Goal: Contribute content: Add original content to the website for others to see

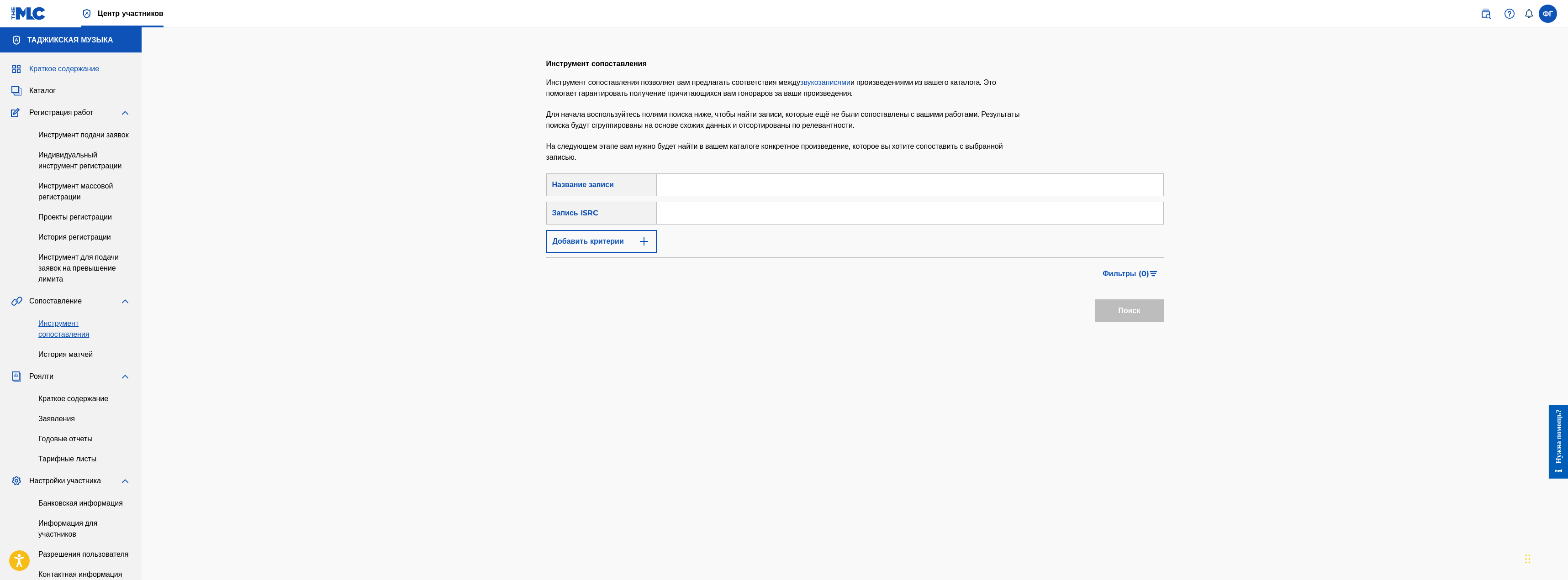
click at [66, 69] on font "Краткое содержание" at bounding box center [63, 68] width 70 height 8
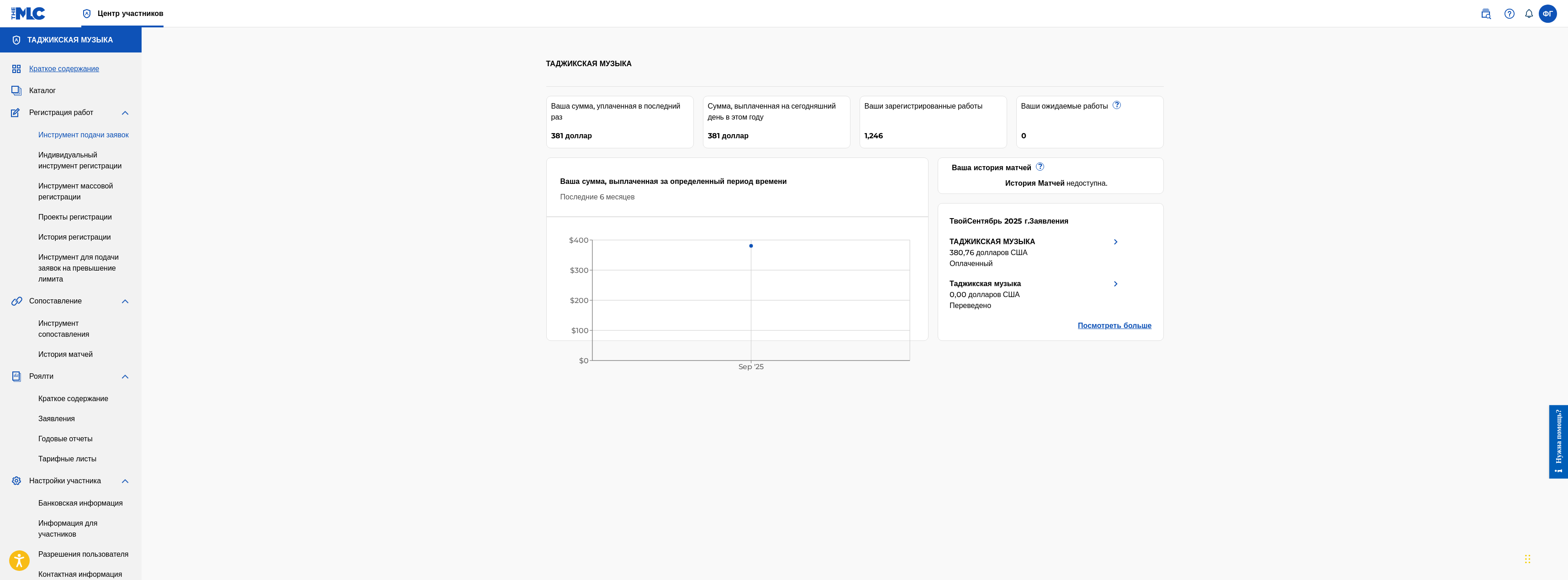
click at [56, 140] on font "Инструмент подачи заявок" at bounding box center [83, 134] width 90 height 8
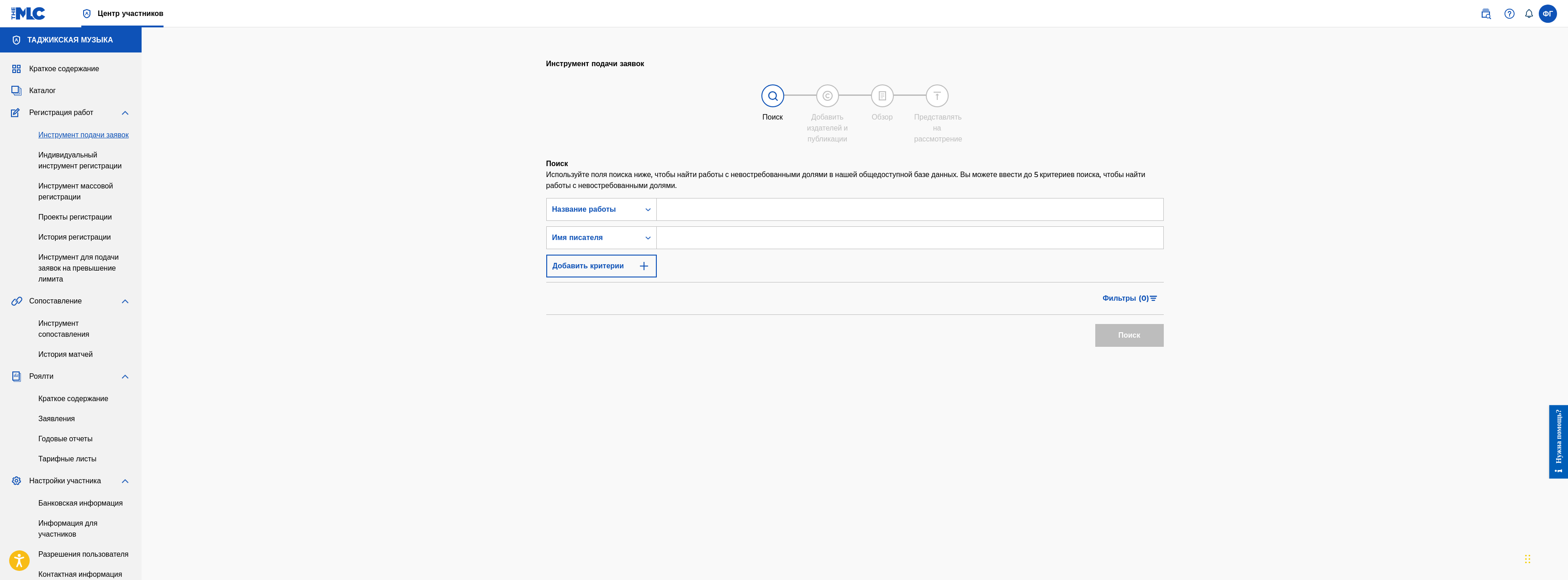
click at [705, 221] on input "Форма поиска" at bounding box center [910, 209] width 507 height 22
paste input "Rang E Anar"
type input "Rang E Anar"
click at [700, 240] on input "Форма поиска" at bounding box center [910, 238] width 507 height 22
type input "Shukrona Kabirova"
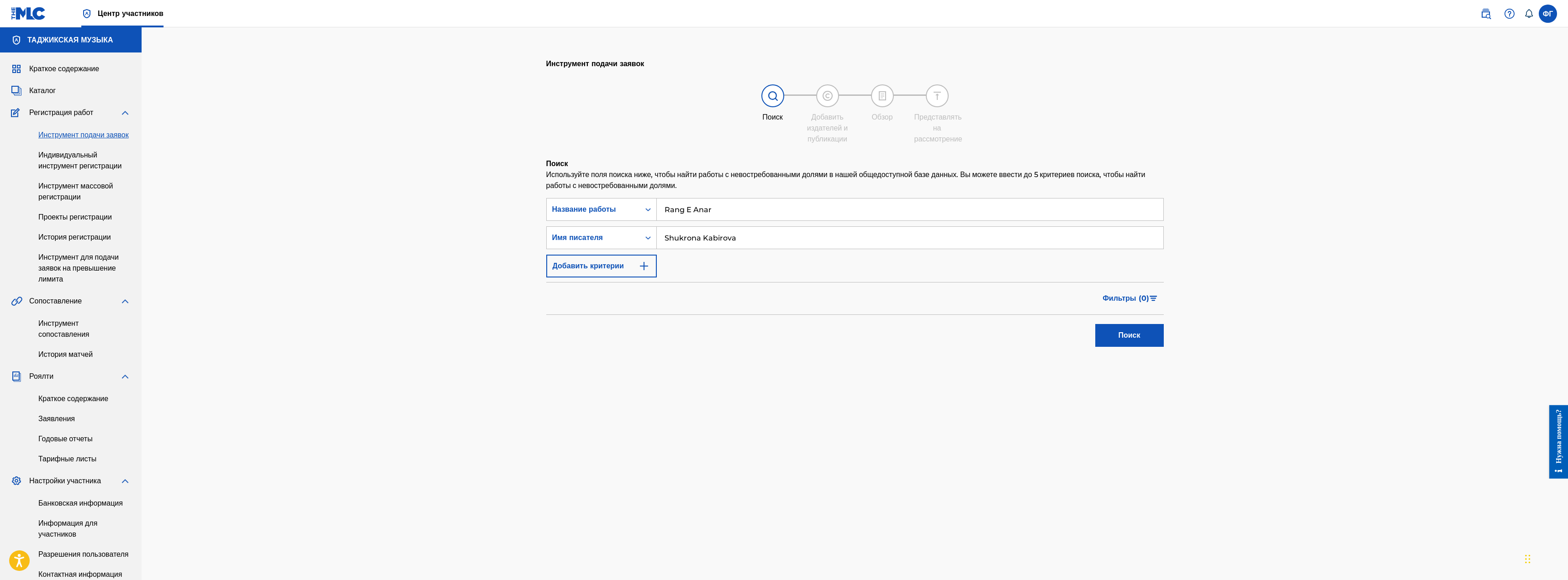
click at [1095, 324] on button "Поиск" at bounding box center [1129, 335] width 69 height 23
click at [1128, 340] on font "Поиск" at bounding box center [1129, 335] width 22 height 8
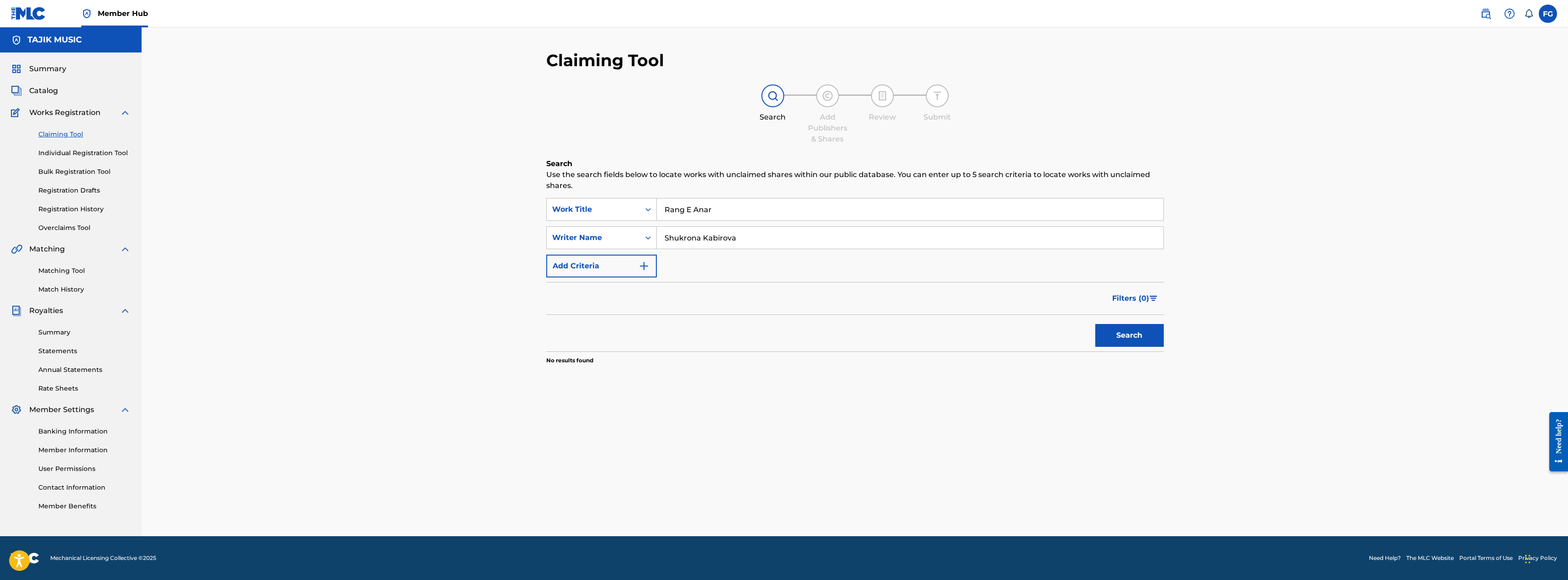
click at [1095, 155] on div "Claiming Tool Search Add Publishers & Shares Review Submit Search Use the searc…" at bounding box center [855, 230] width 617 height 360
click at [56, 150] on link "Individual Registration Tool" at bounding box center [84, 153] width 92 height 9
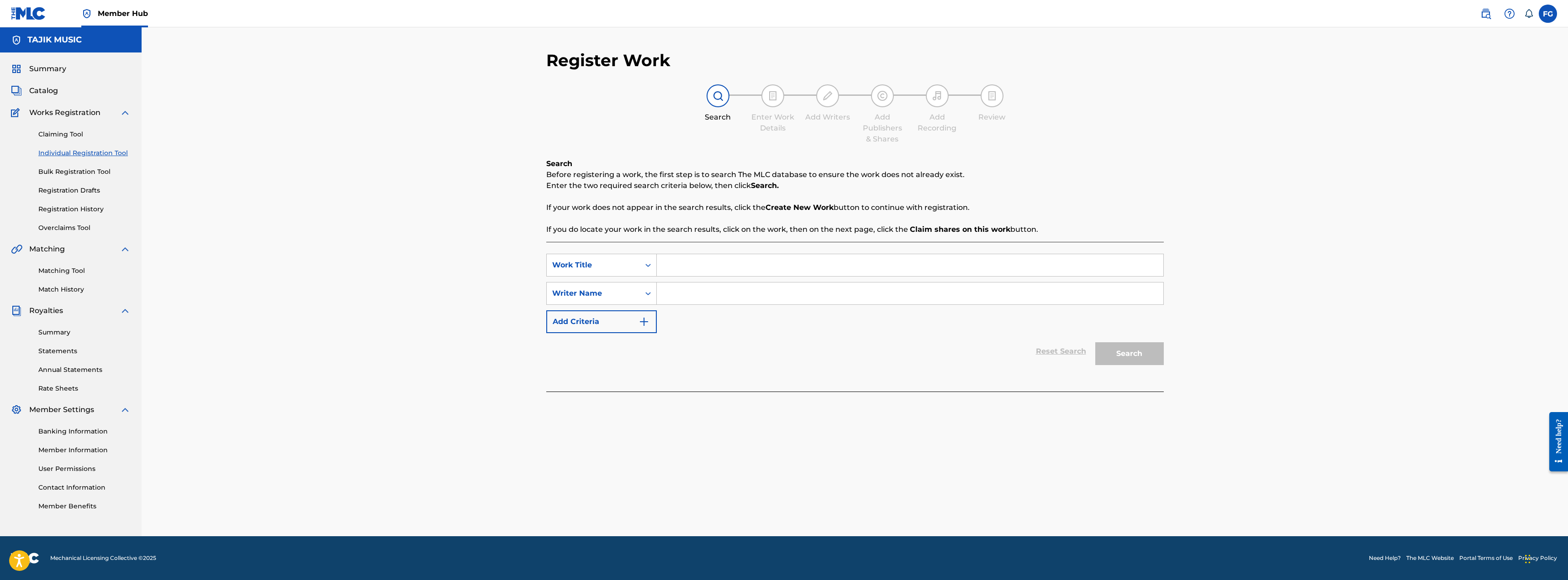
click at [677, 271] on input "Search Form" at bounding box center [910, 265] width 507 height 22
paste input "Rang E Anar"
type input "Rang E Anar"
drag, startPoint x: 787, startPoint y: 279, endPoint x: 785, endPoint y: 289, distance: 10.2
click at [786, 282] on div "SearchWithCriteriaad0f417c-68b8-49c2-9606-8a8dd9aebced Work Title Rang E Anar S…" at bounding box center [855, 293] width 617 height 79
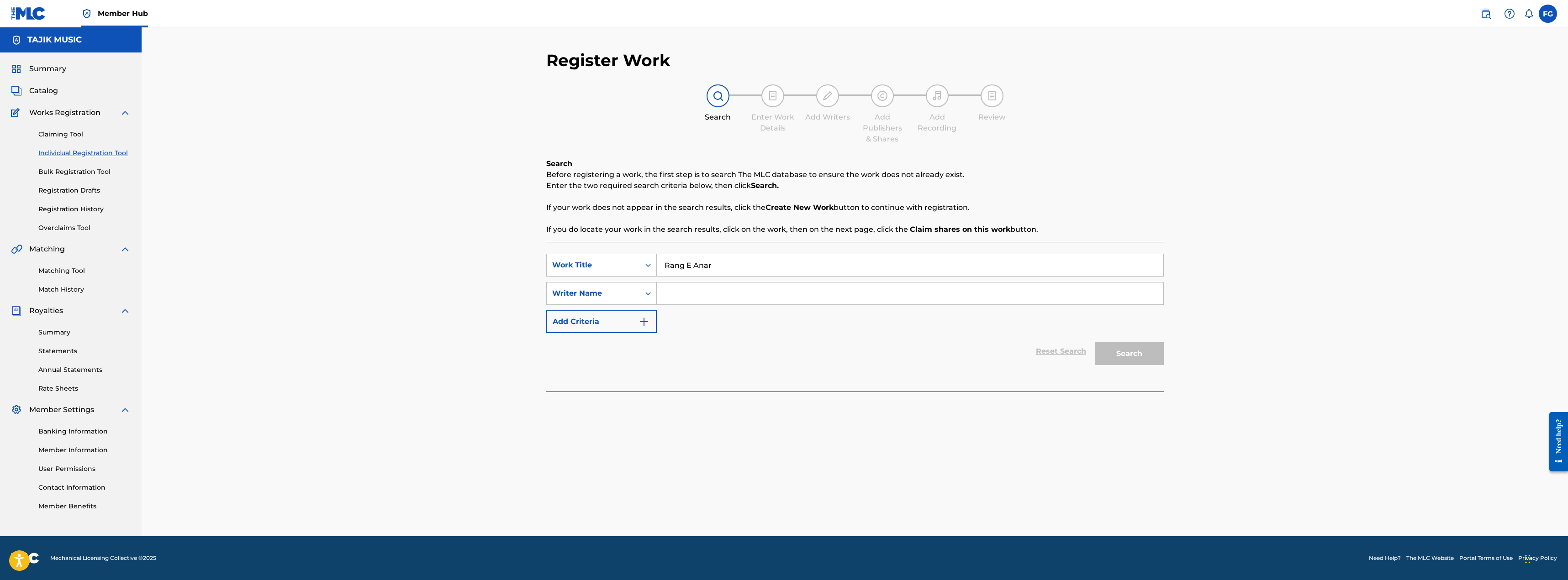
click at [782, 291] on input "Search Form" at bounding box center [910, 294] width 507 height 22
type input "Shukrona"
click at [1095, 343] on button "Search" at bounding box center [1129, 354] width 69 height 23
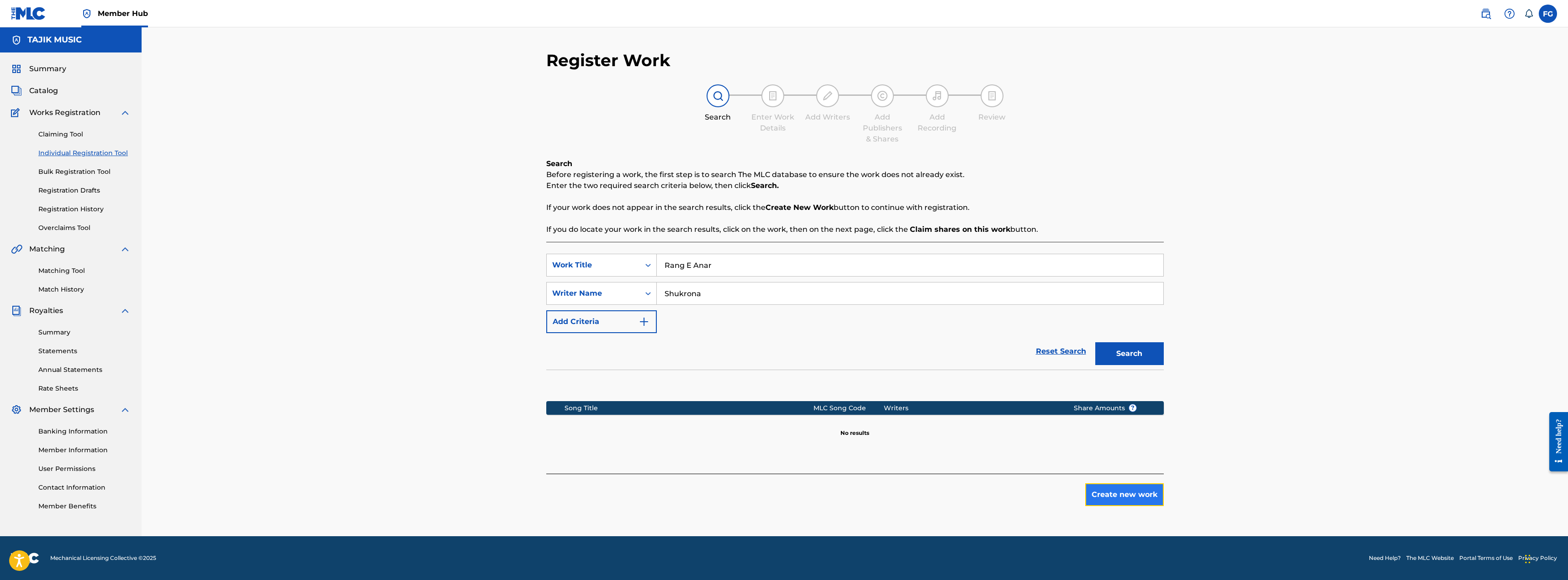
click at [1132, 503] on button "Create new work" at bounding box center [1124, 494] width 78 height 23
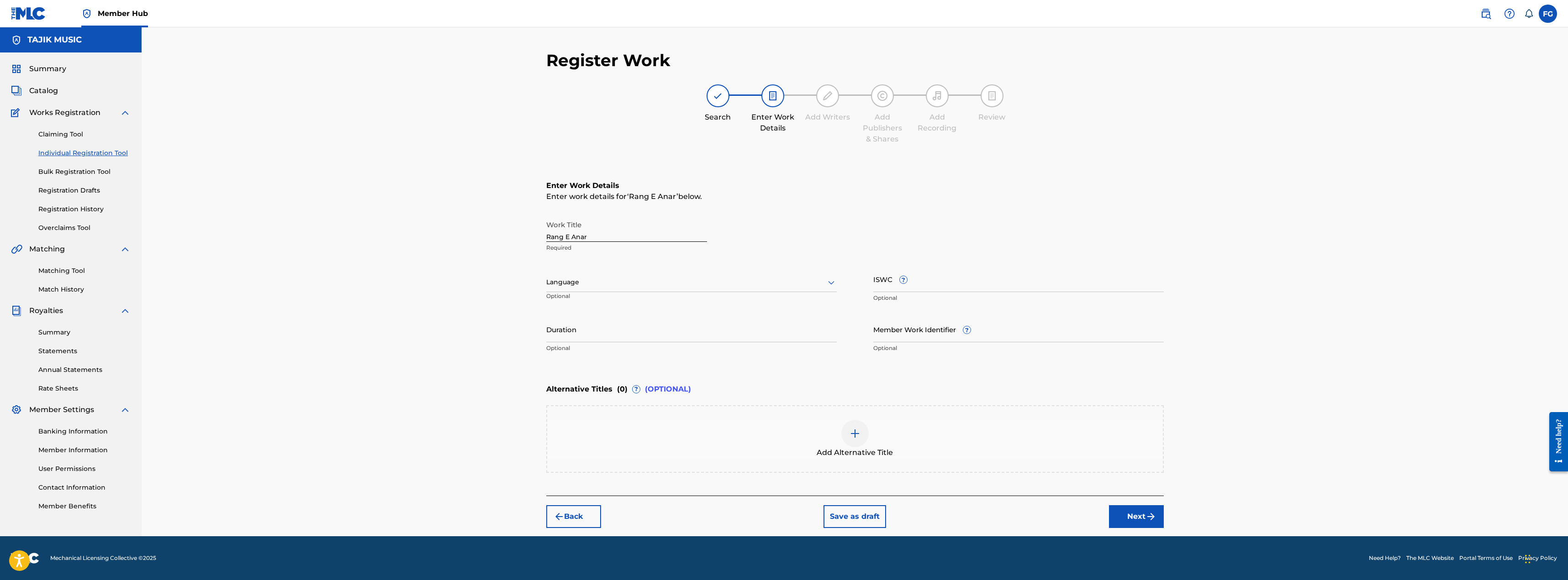
click at [584, 282] on div at bounding box center [692, 282] width 291 height 11
type input "pers"
click at [577, 302] on div "Persian" at bounding box center [691, 303] width 290 height 20
click at [1154, 519] on img "submit" at bounding box center [1151, 517] width 11 height 11
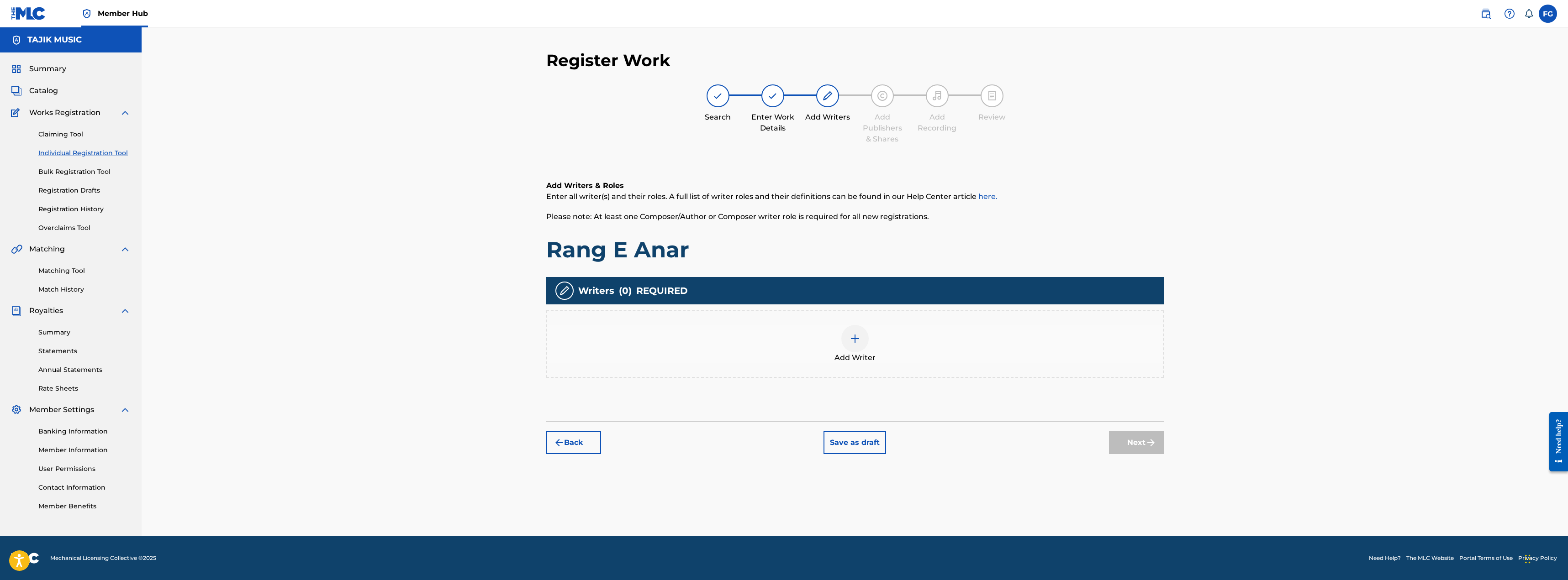
click at [855, 349] on div at bounding box center [854, 338] width 27 height 27
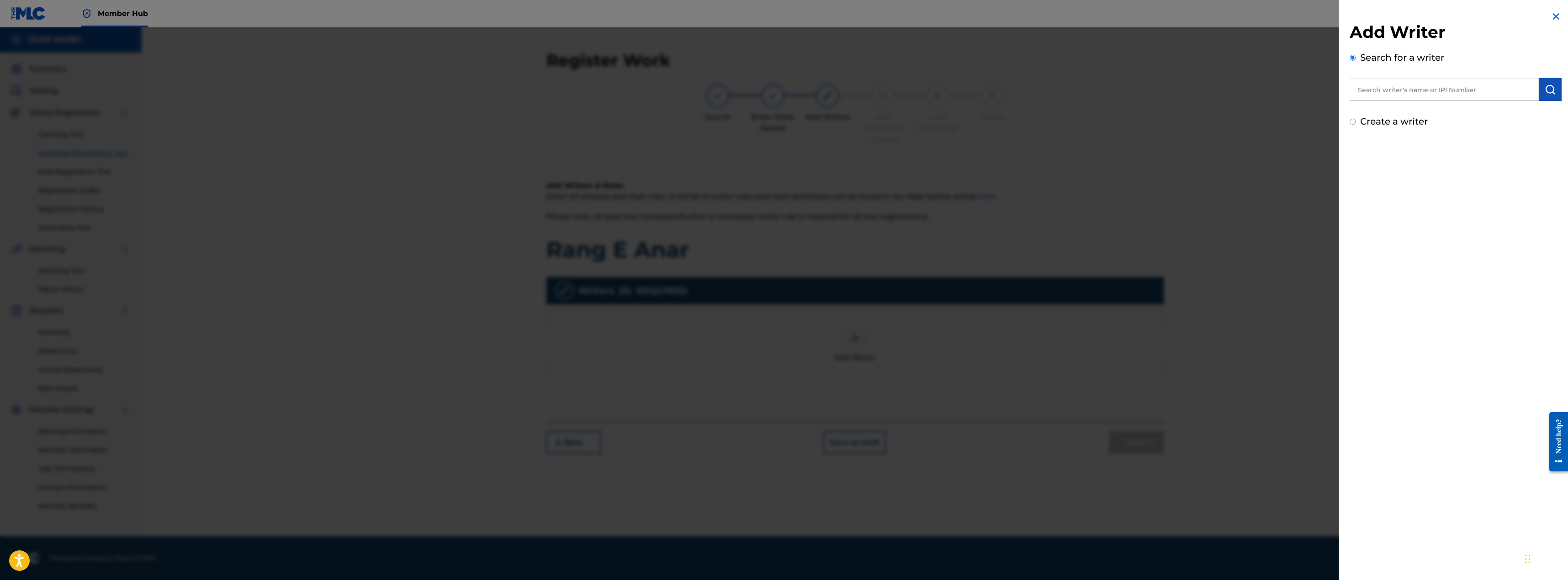
click at [1399, 80] on input "text" at bounding box center [1443, 89] width 189 height 23
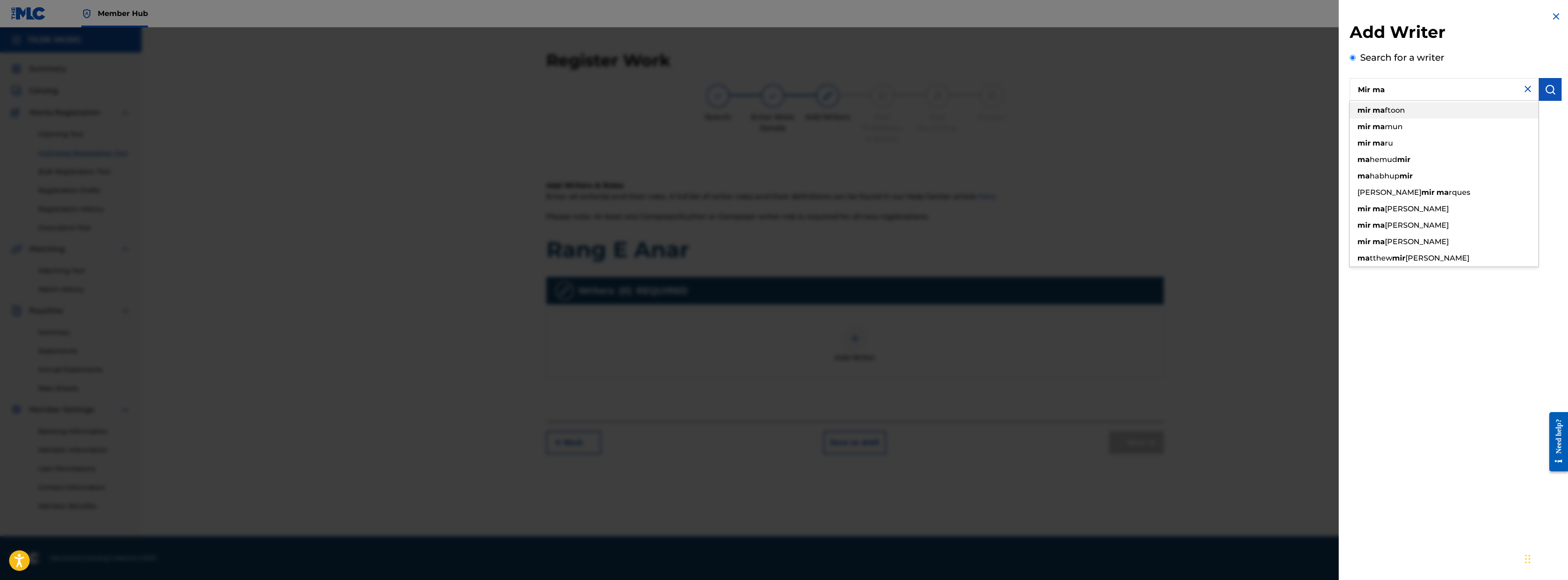
click at [1400, 115] on div "mir ma ftoon" at bounding box center [1443, 111] width 189 height 17
type input "mir maftoon"
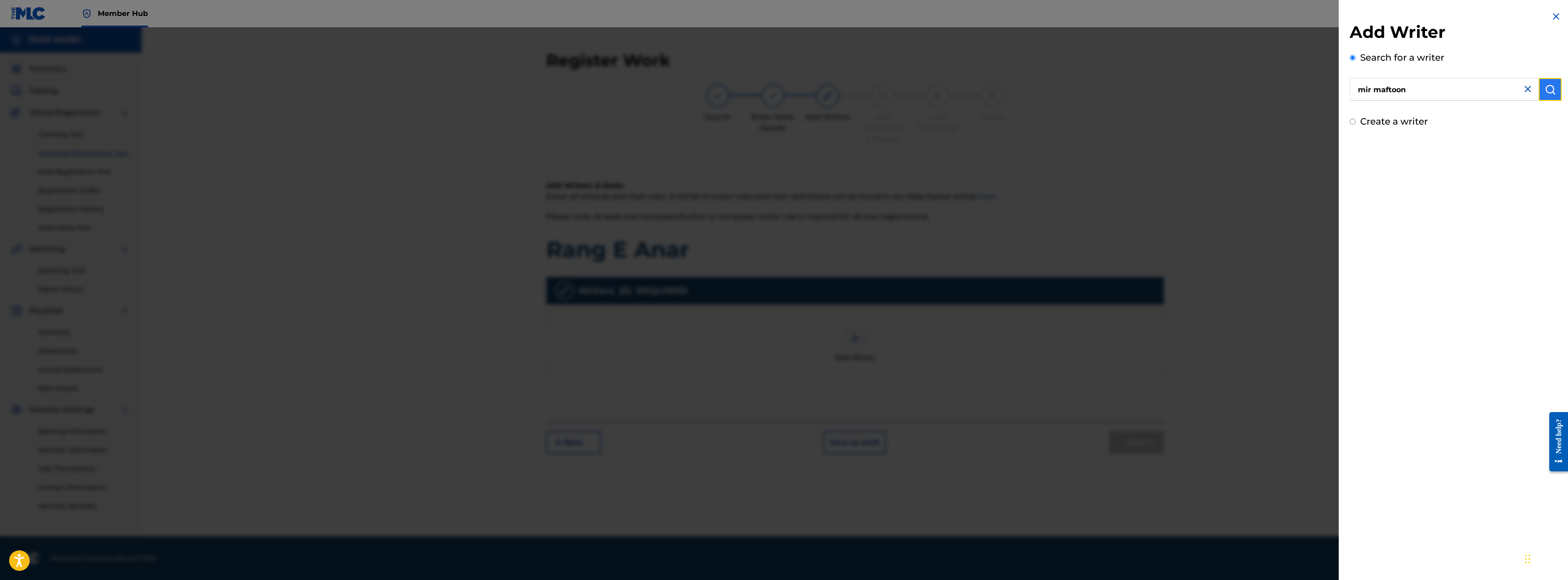
click at [1548, 81] on button "submit" at bounding box center [1549, 89] width 23 height 23
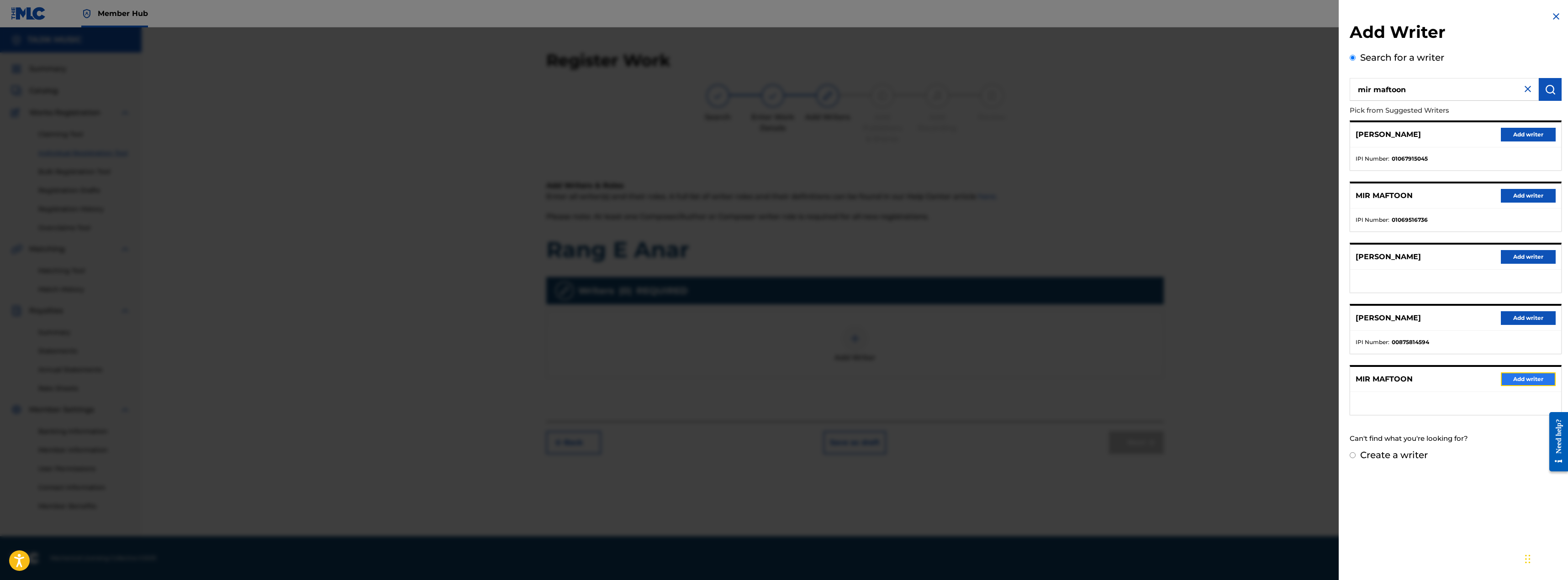
click at [1511, 378] on button "Add writer" at bounding box center [1528, 379] width 55 height 14
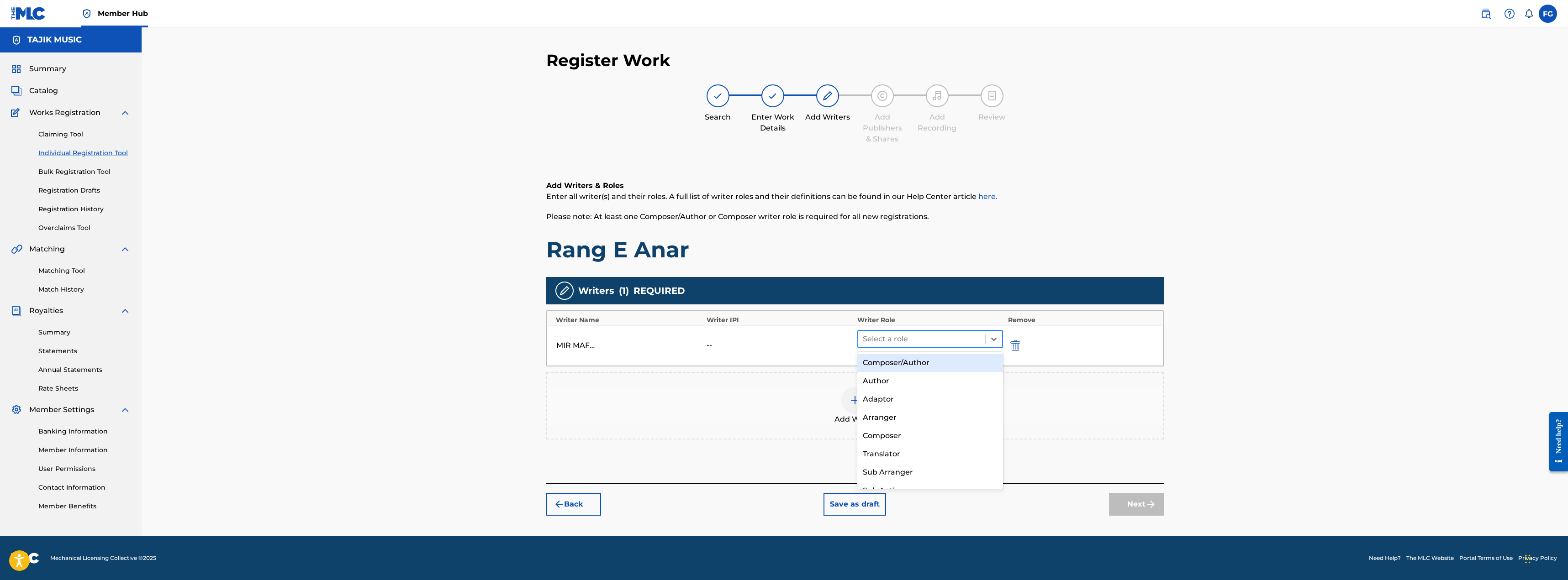
click at [921, 347] on div "Select a role" at bounding box center [922, 340] width 128 height 17
click at [897, 367] on div "Composer/Author" at bounding box center [930, 363] width 146 height 19
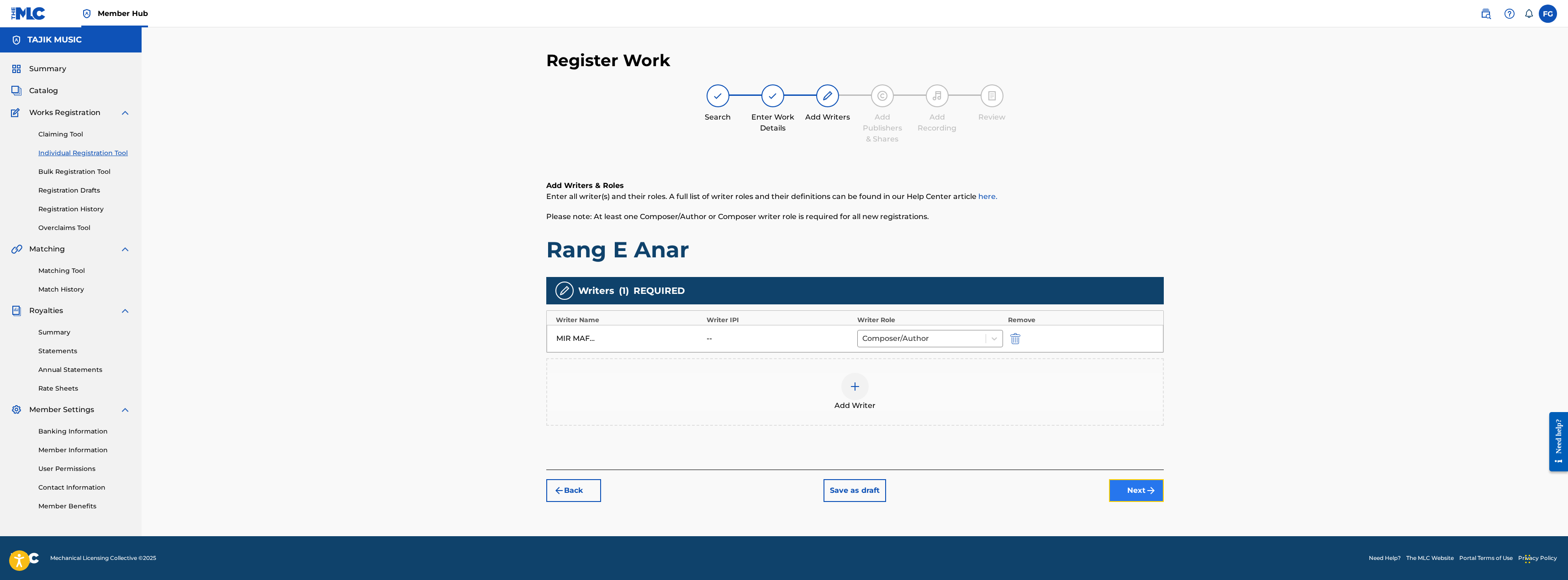
click at [1129, 491] on button "Next" at bounding box center [1136, 491] width 55 height 23
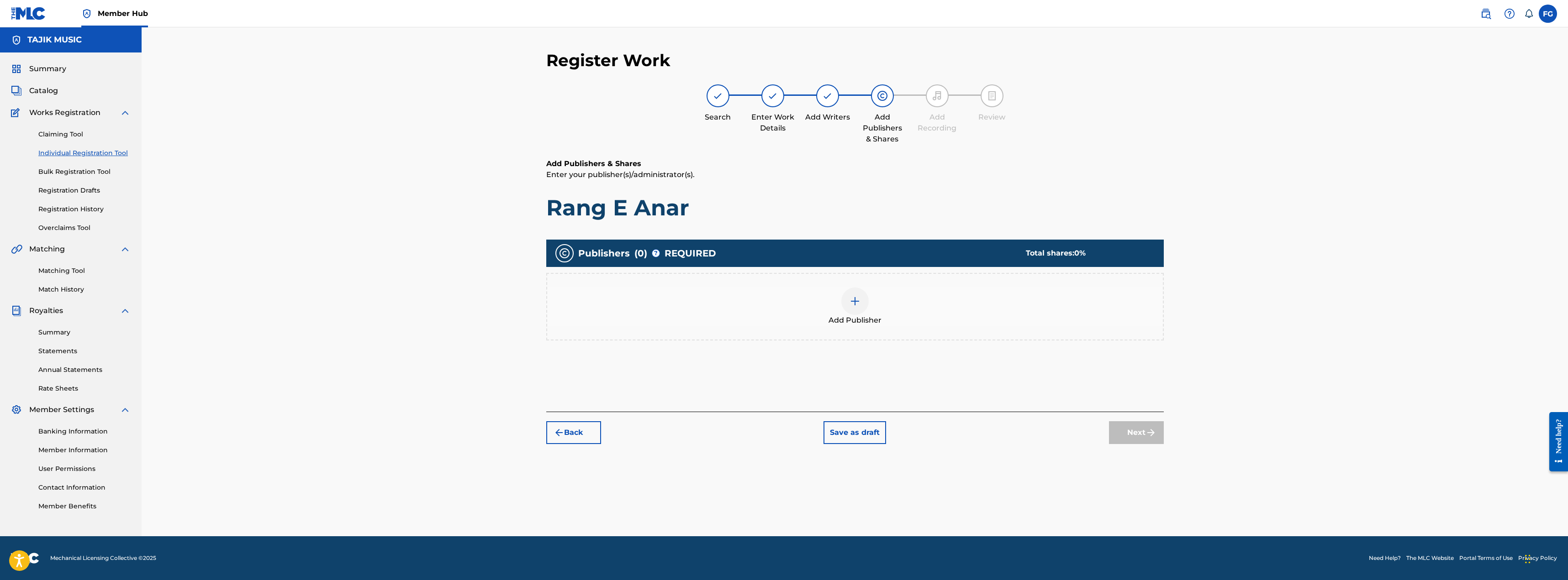
click at [862, 298] on div at bounding box center [854, 301] width 27 height 27
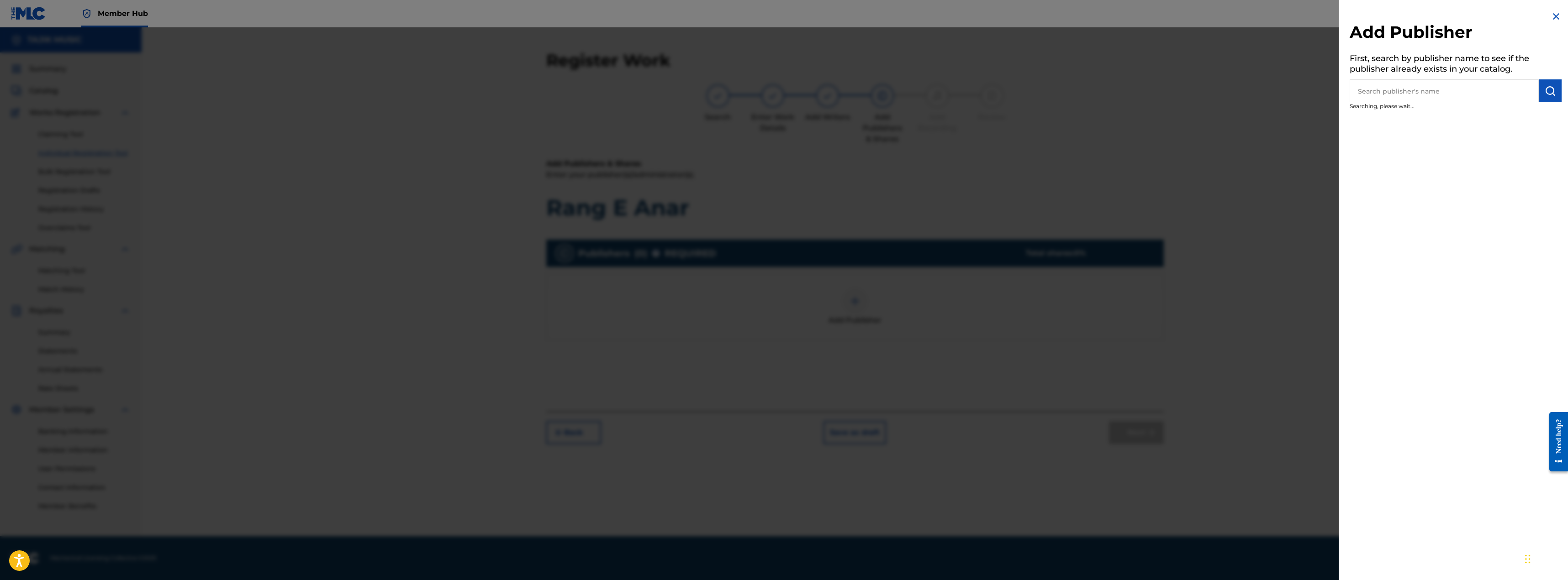
click at [1423, 83] on input "text" at bounding box center [1443, 90] width 189 height 23
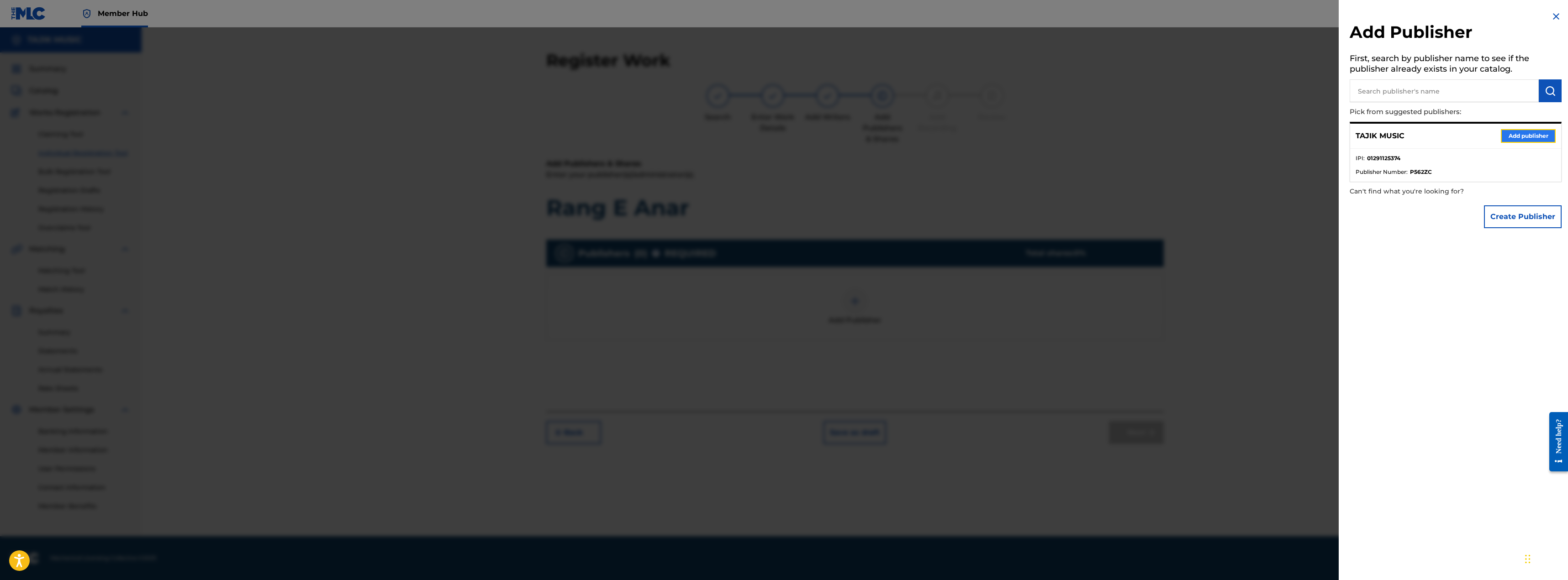
click at [1512, 132] on button "Add publisher" at bounding box center [1528, 136] width 55 height 14
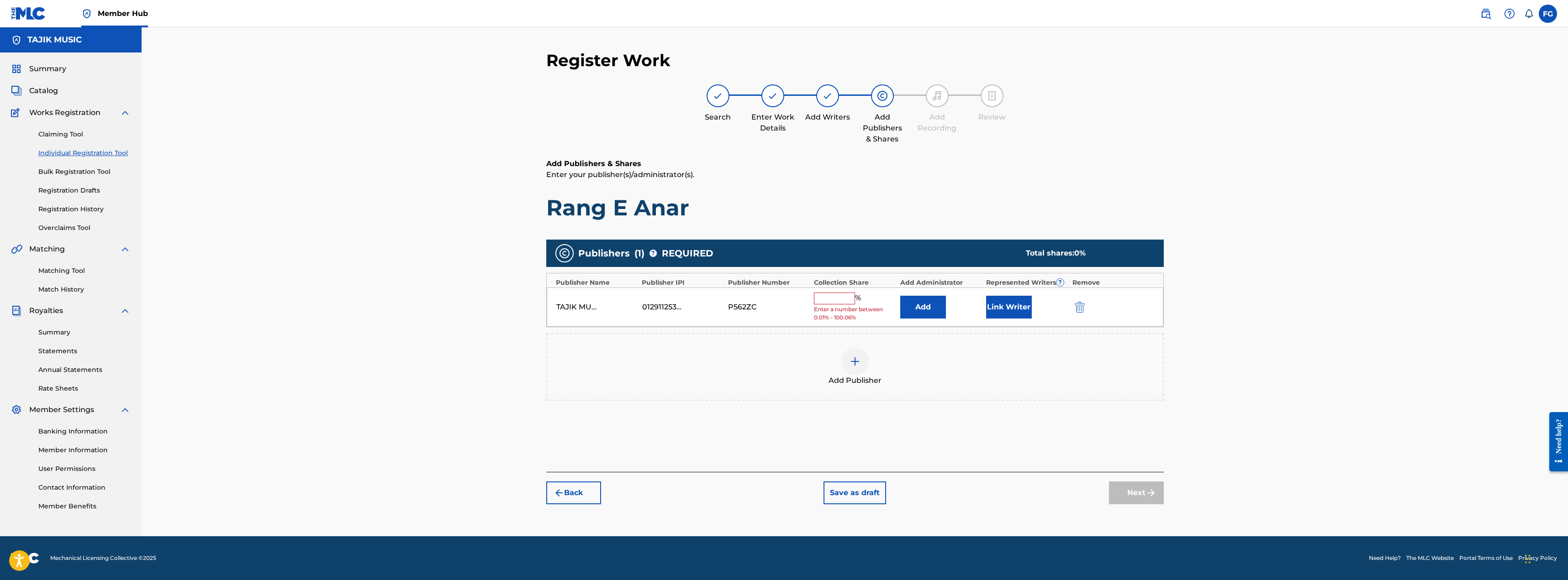
click at [824, 306] on span "Enter a number between 0.01% - 100.06%" at bounding box center [854, 314] width 81 height 17
click at [828, 294] on input "text" at bounding box center [834, 298] width 41 height 12
type input "100"
click at [1129, 490] on button "Next" at bounding box center [1136, 486] width 55 height 23
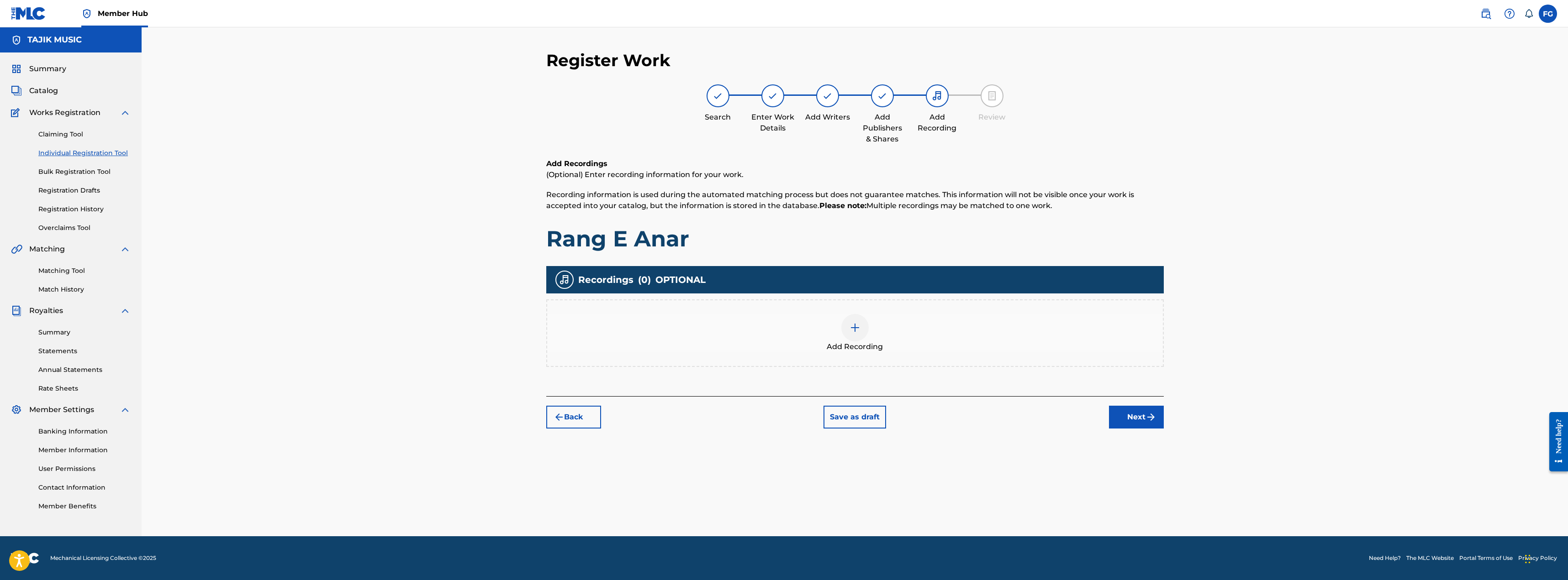
click at [858, 327] on img at bounding box center [855, 328] width 11 height 11
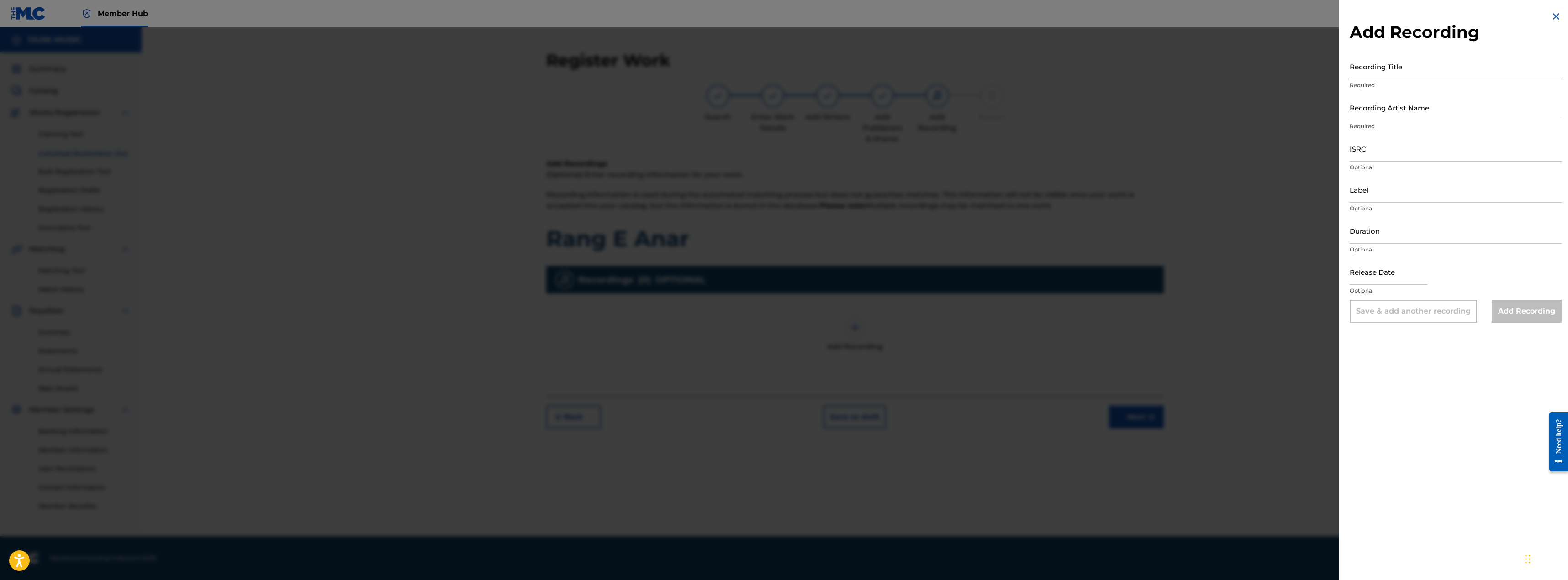
click at [1378, 65] on input "Recording Title" at bounding box center [1455, 66] width 212 height 26
paste input "Rang E Anar"
type input "Rang E Anar"
click at [1375, 113] on input "Recording Artist Name" at bounding box center [1455, 108] width 212 height 26
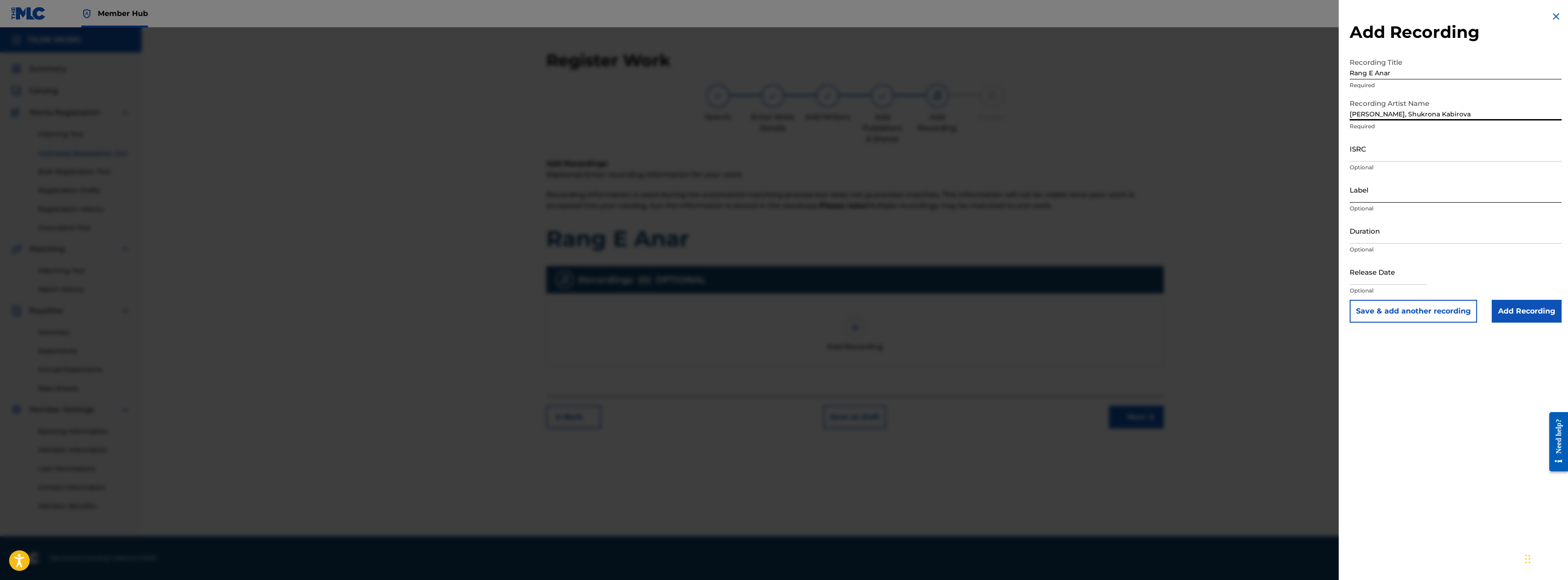
type input "[PERSON_NAME], Shukrona Kabirova"
click at [1386, 200] on input "Label" at bounding box center [1455, 190] width 212 height 26
type input "Barbud Music"
click at [1378, 272] on input "text" at bounding box center [1387, 272] width 77 height 26
select select "8"
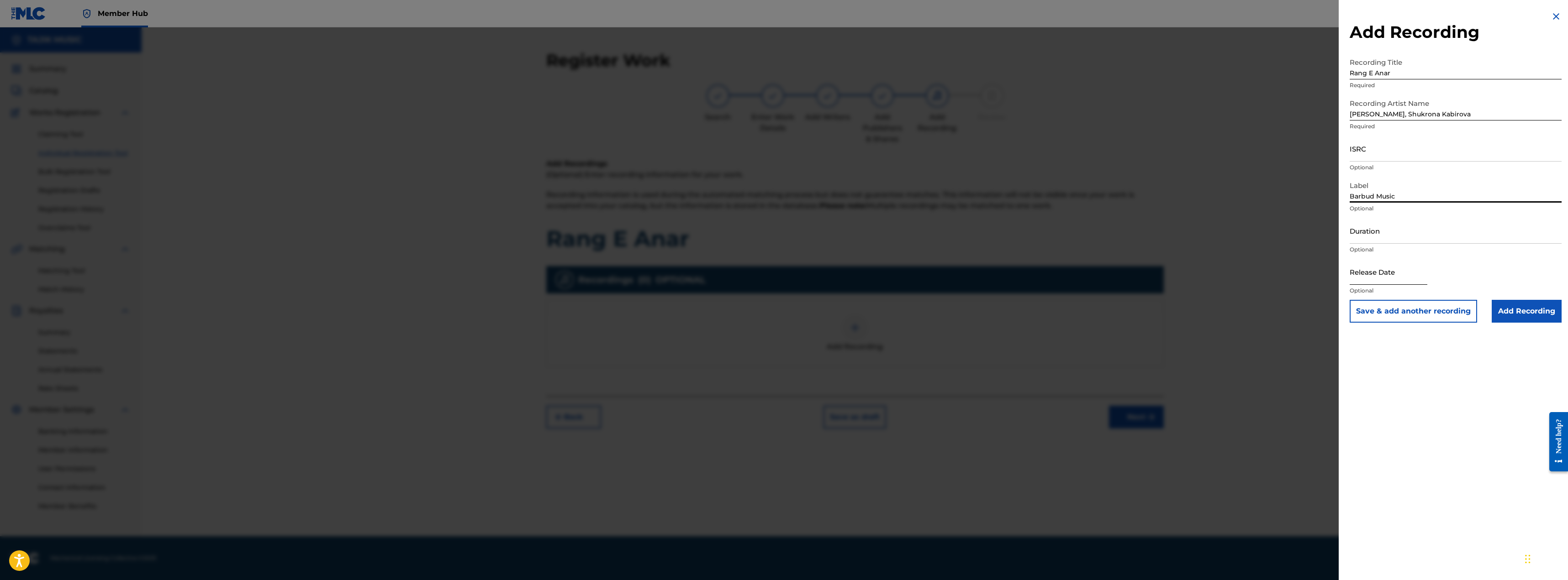
select select "2025"
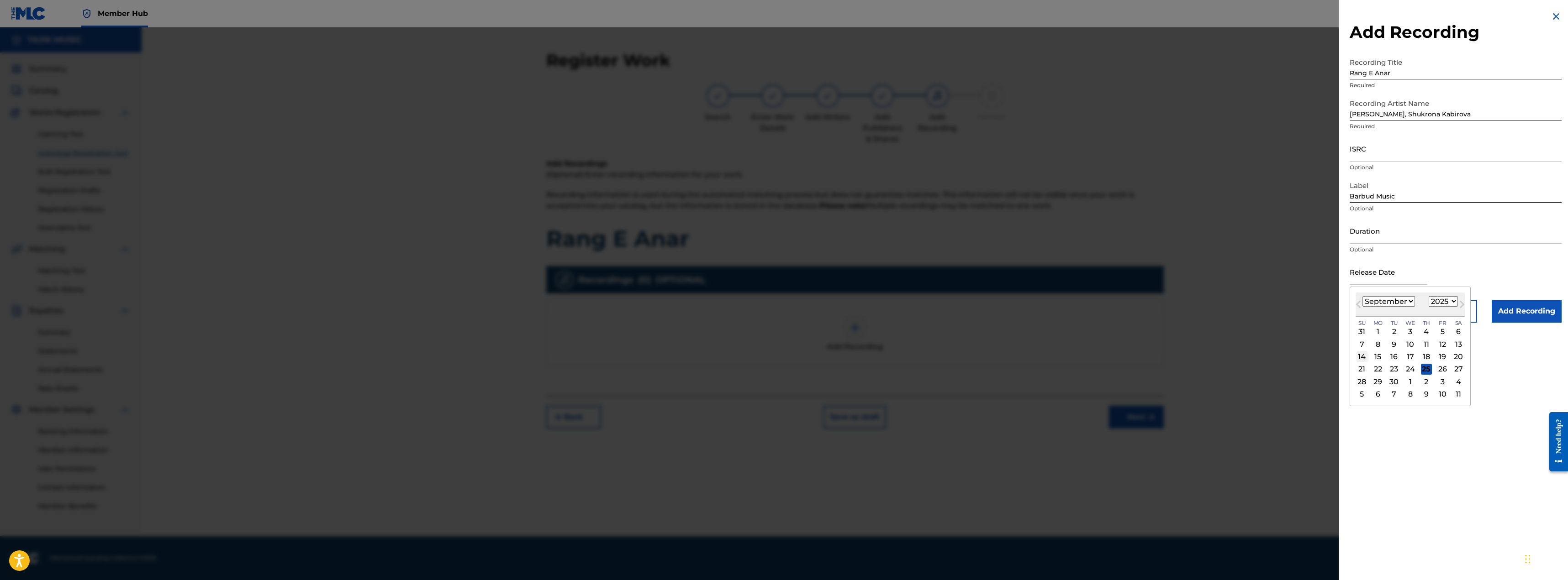
click at [1362, 357] on div "14" at bounding box center [1362, 357] width 11 height 11
type input "[DATE]"
click at [1365, 155] on input "ISRC" at bounding box center [1455, 149] width 212 height 26
drag, startPoint x: 455, startPoint y: 89, endPoint x: 775, endPoint y: 4, distance: 331.1
click at [458, 88] on div at bounding box center [784, 317] width 1568 height 580
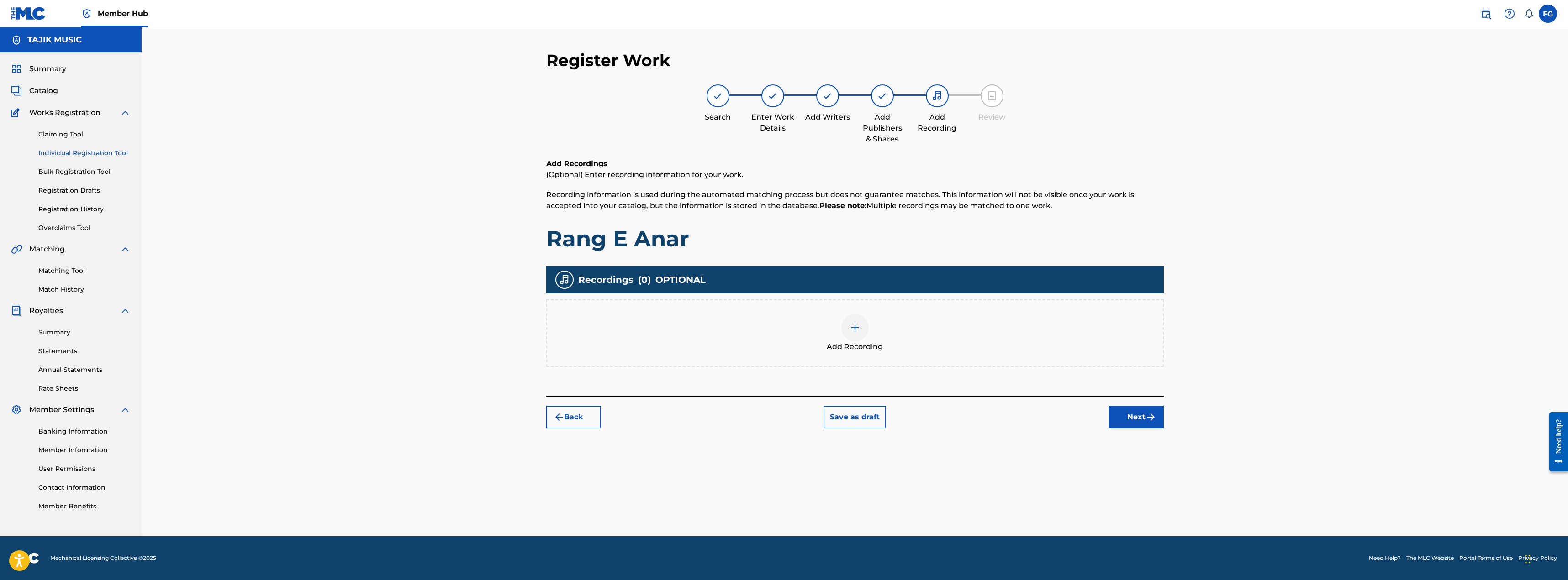
click at [850, 325] on img at bounding box center [855, 328] width 11 height 11
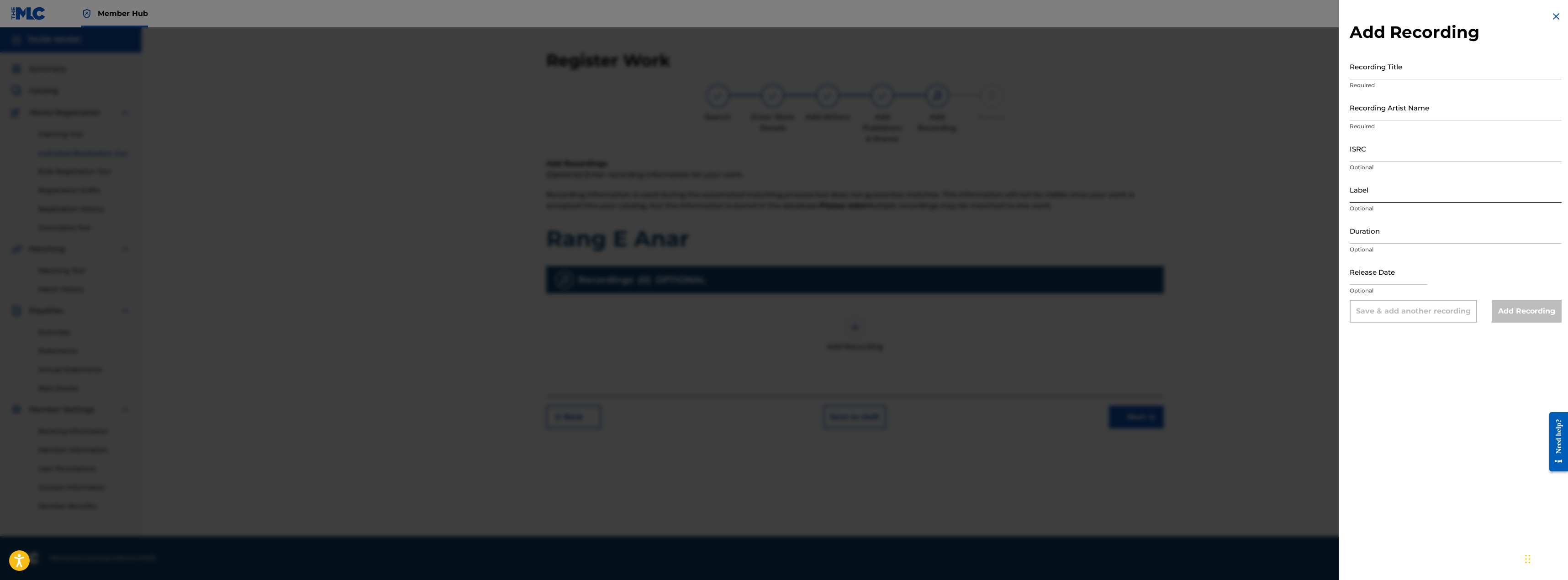
click at [1358, 191] on input "Label" at bounding box center [1455, 190] width 212 height 26
type input "Barbud Music"
select select "8"
select select "2025"
click at [1374, 277] on input "text" at bounding box center [1387, 272] width 77 height 26
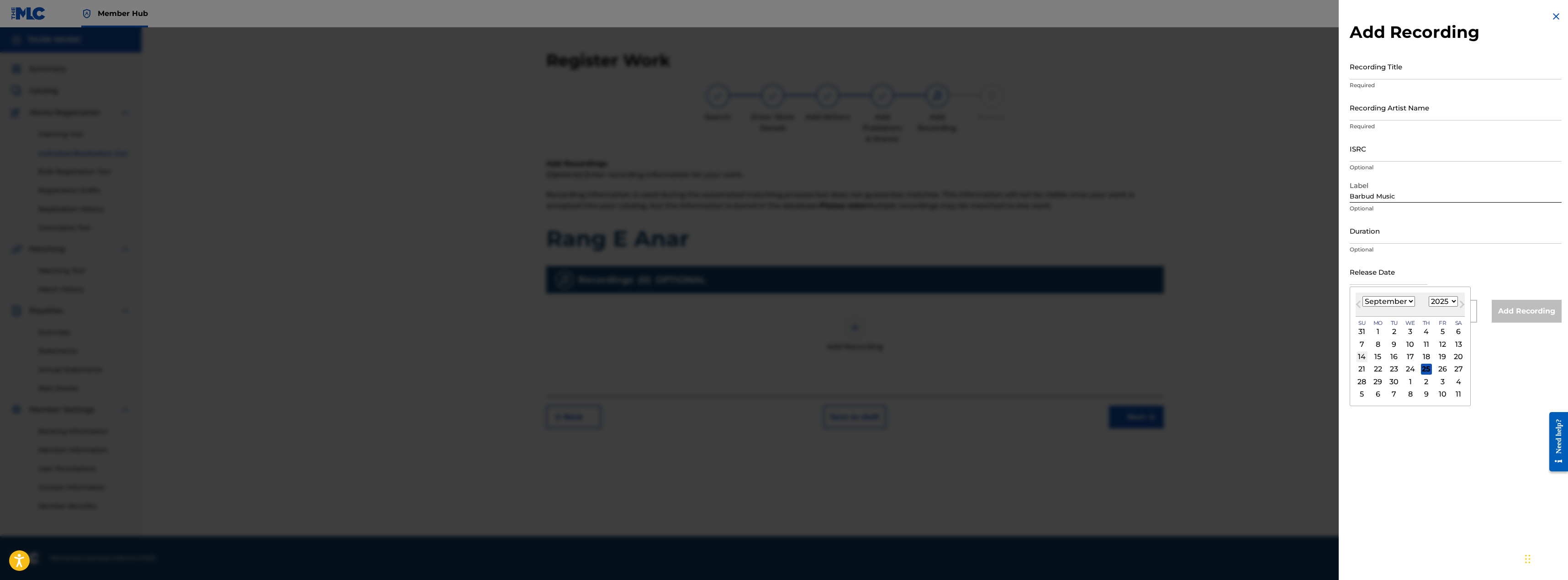
click at [1361, 361] on div "14" at bounding box center [1362, 357] width 11 height 11
type input "[DATE]"
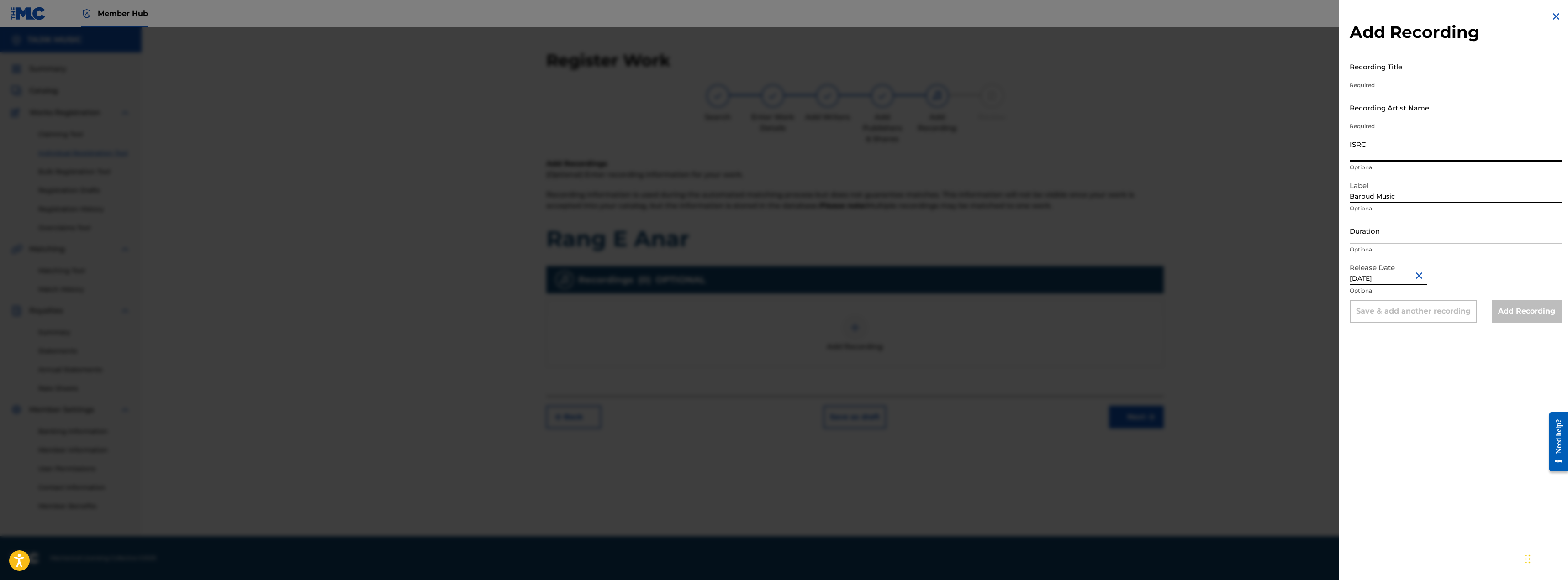
click at [1359, 157] on input "ISRC" at bounding box center [1455, 149] width 212 height 26
paste input "QT65X2574613"
type input "QT65X2574613"
click at [1368, 71] on input "Recording Title" at bounding box center [1455, 66] width 212 height 26
type input "Rang E Anar"
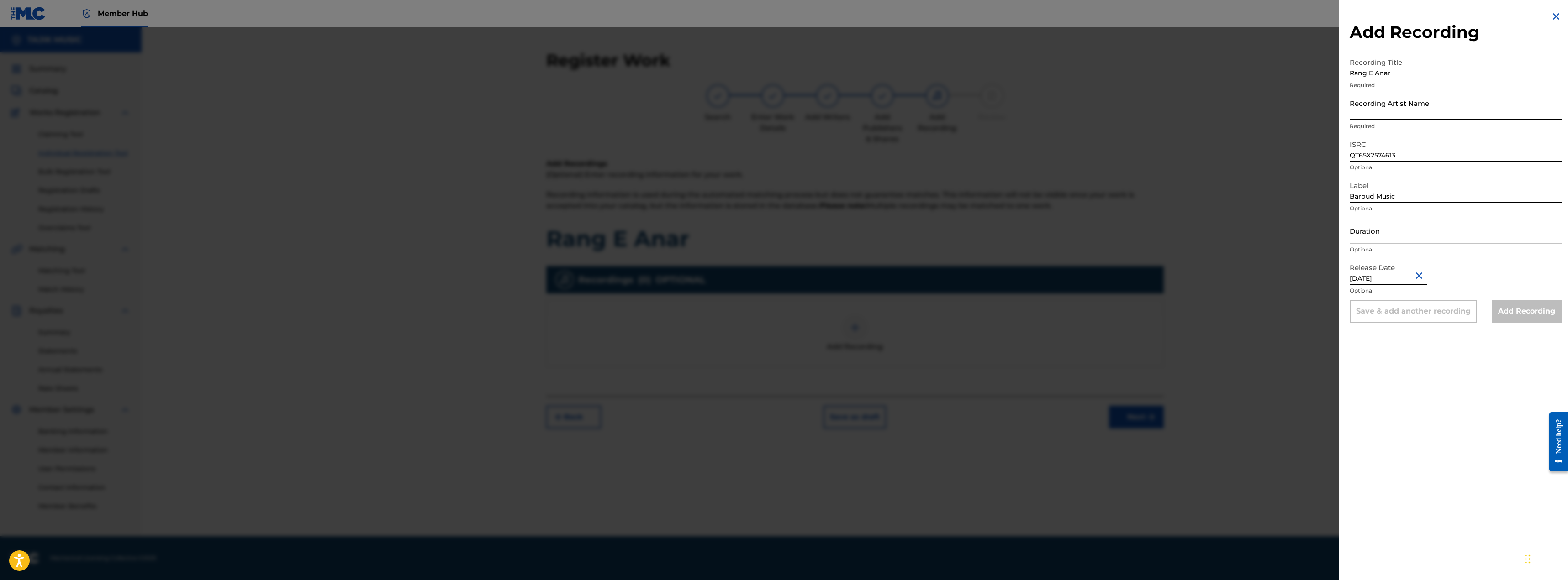
click at [1372, 108] on input "Recording Artist Name" at bounding box center [1455, 108] width 212 height 26
type input "[PERSON_NAME], Shukrona Kabirova"
click at [1502, 308] on input "Add Recording" at bounding box center [1526, 311] width 70 height 23
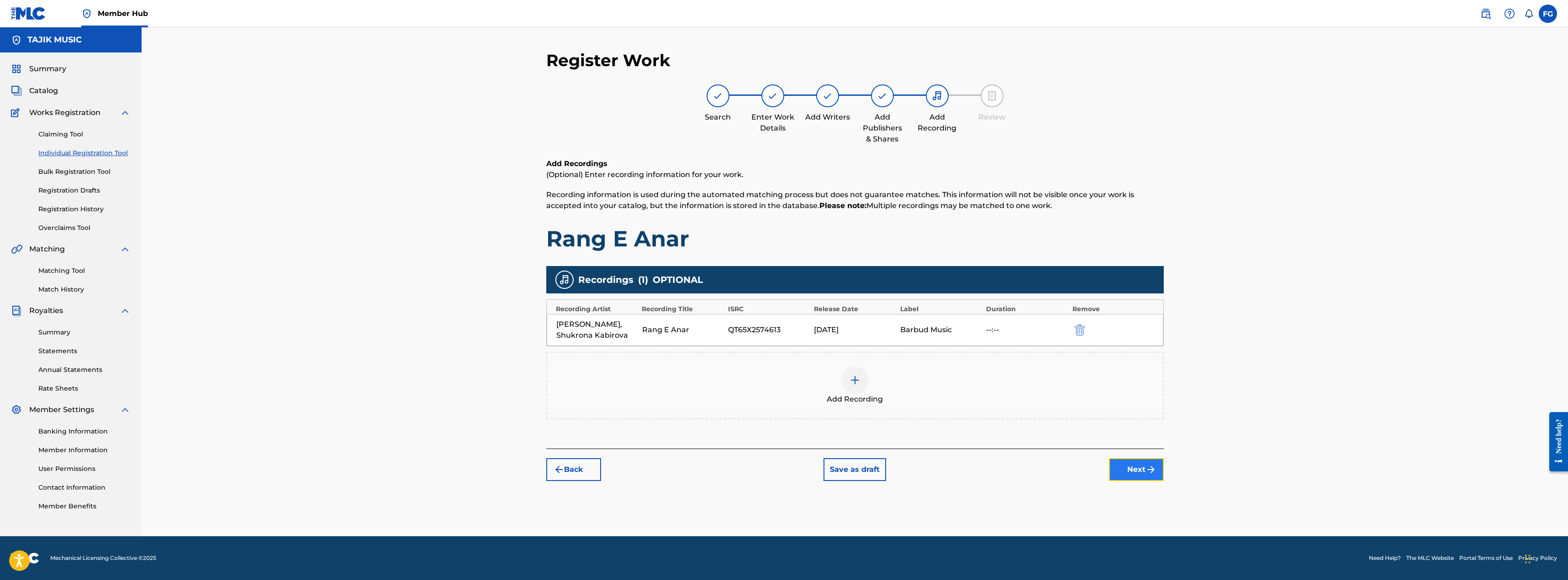
click at [1123, 471] on button "Next" at bounding box center [1136, 469] width 55 height 23
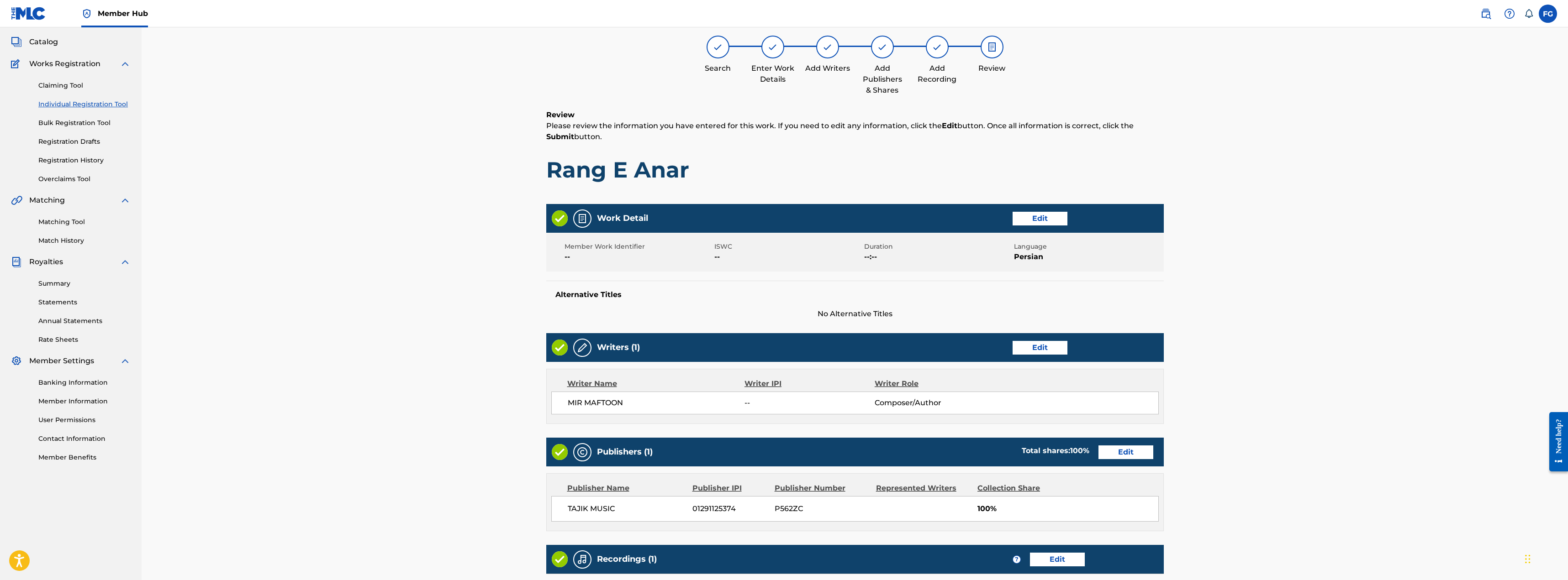
scroll to position [192, 0]
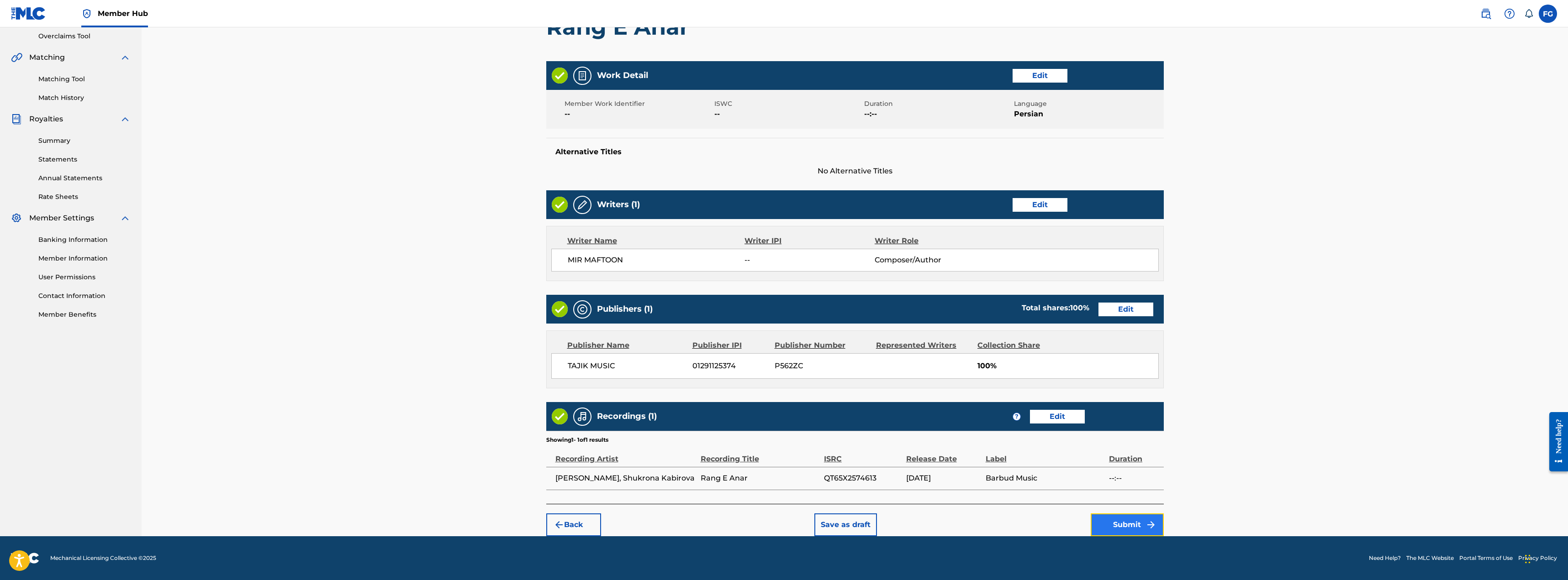
click at [1119, 533] on button "Submit" at bounding box center [1127, 525] width 73 height 23
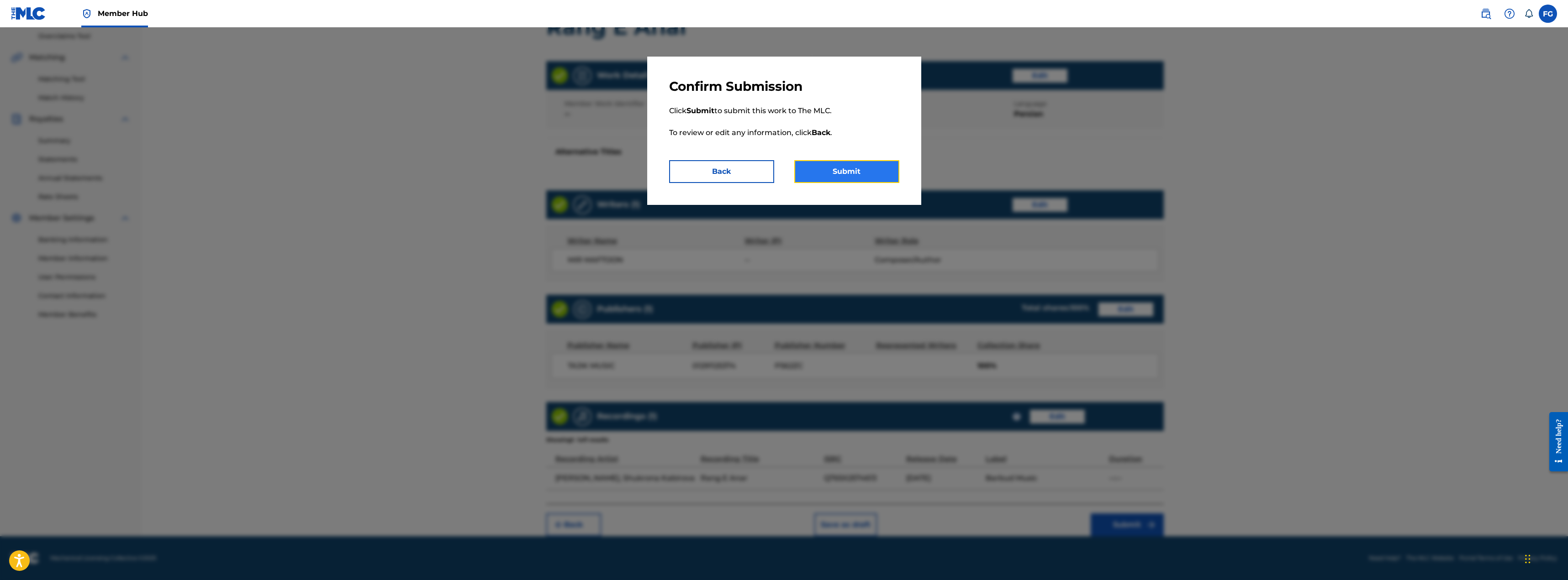
click at [818, 169] on button "Submit" at bounding box center [846, 171] width 105 height 23
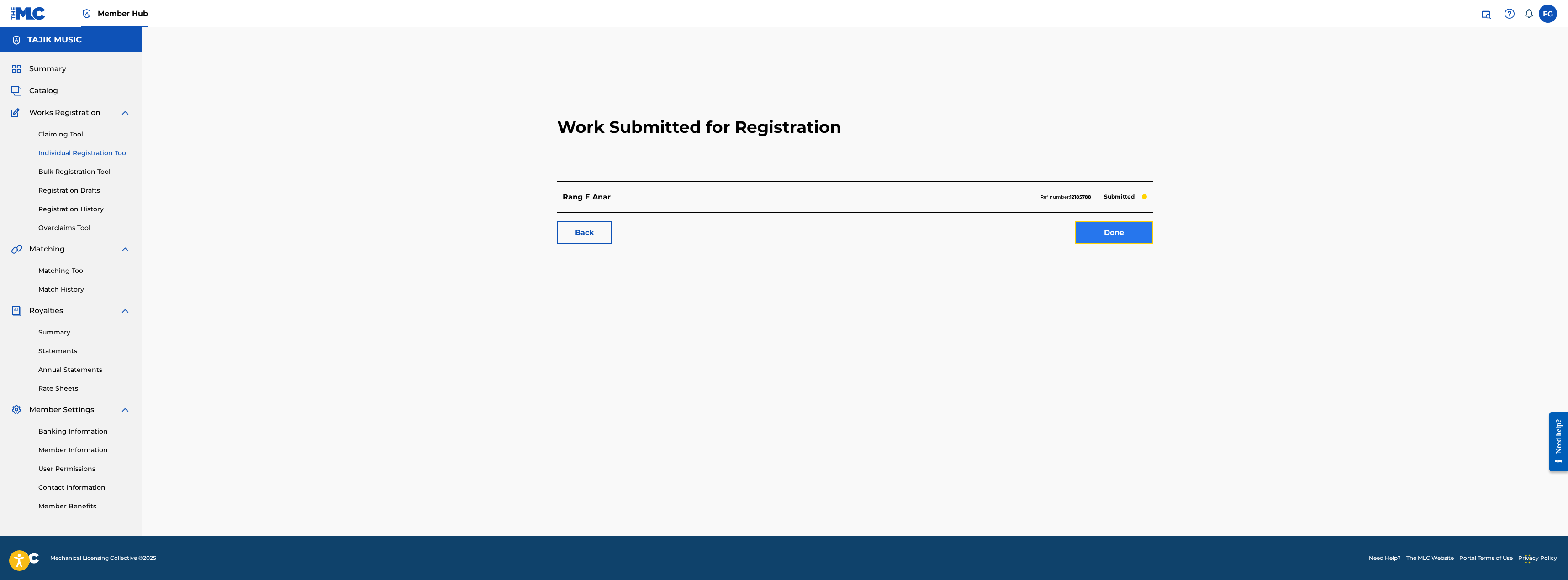
click at [1142, 240] on link "Done" at bounding box center [1113, 233] width 77 height 23
